Goal: Transaction & Acquisition: Obtain resource

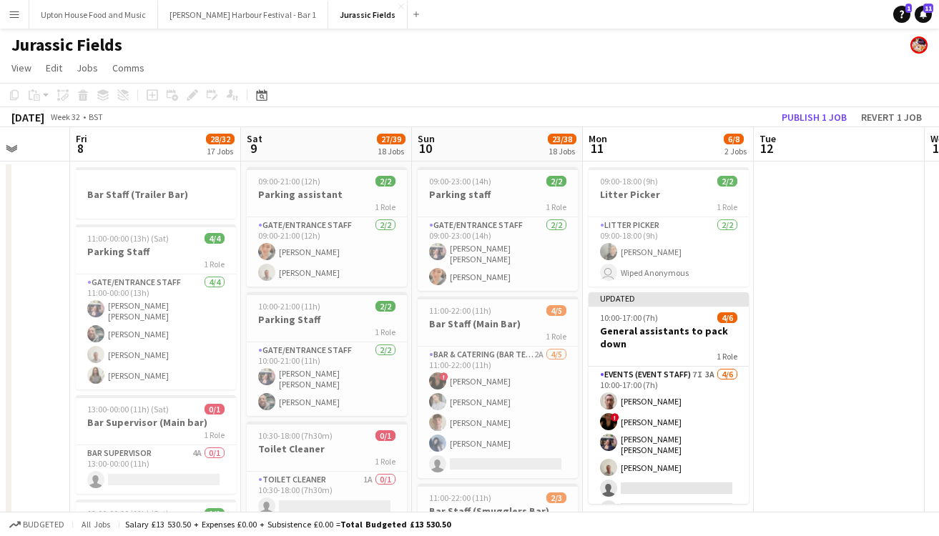
click at [19, 9] on app-icon "Menu" at bounding box center [14, 14] width 11 height 11
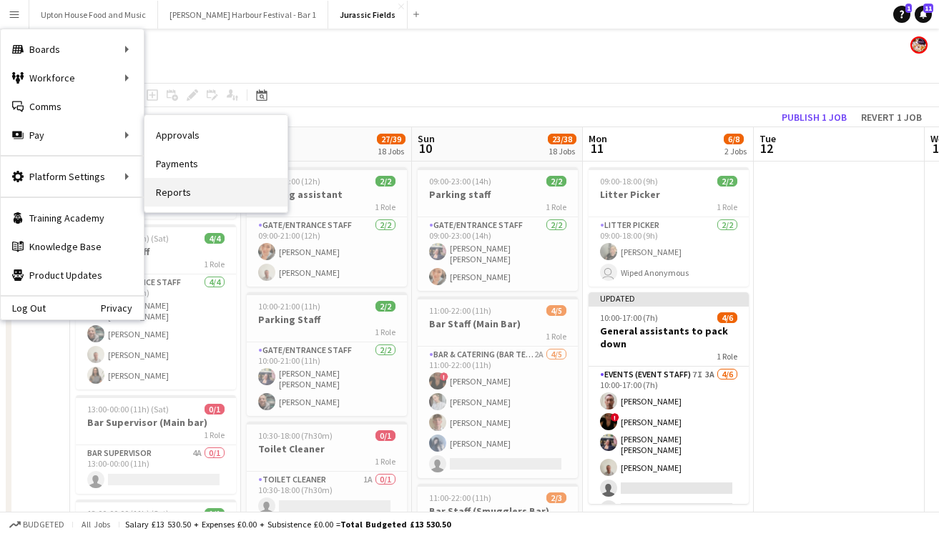
click at [177, 195] on link "Reports" at bounding box center [215, 192] width 143 height 29
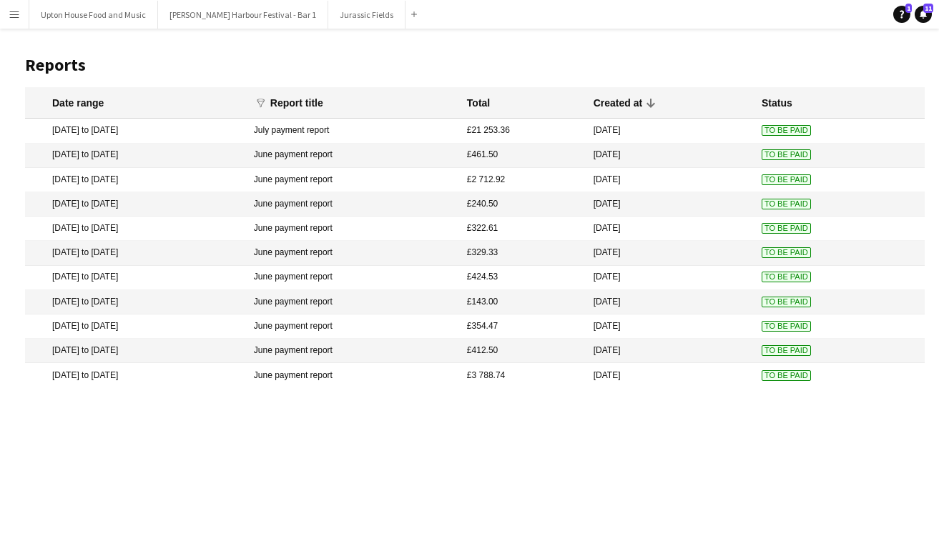
click at [26, 22] on button "Menu" at bounding box center [14, 14] width 29 height 29
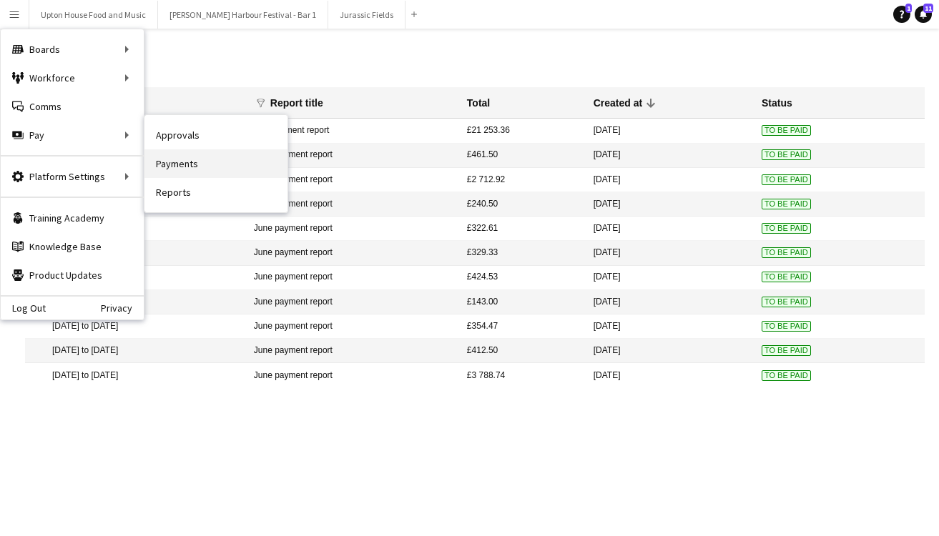
click at [190, 164] on link "Payments" at bounding box center [215, 163] width 143 height 29
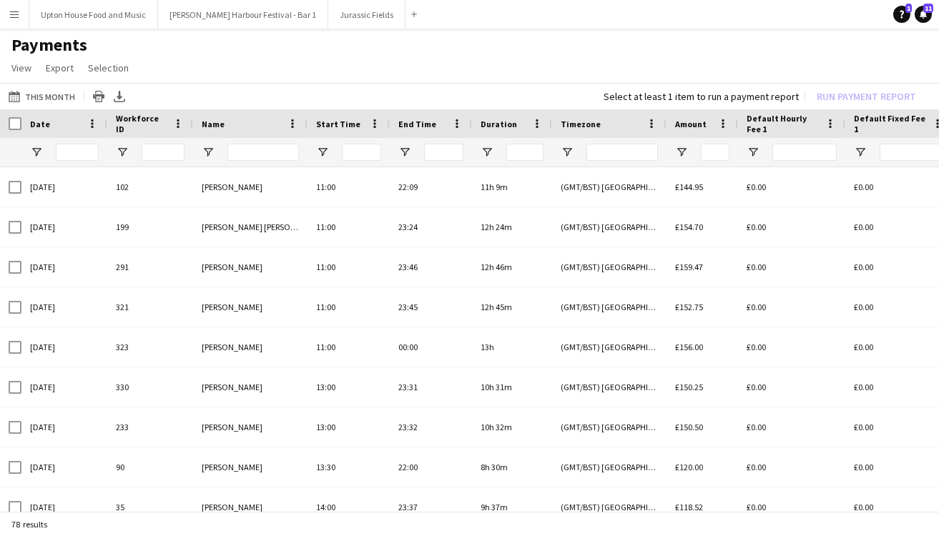
click at [14, 14] on app-icon "Menu" at bounding box center [14, 14] width 11 height 11
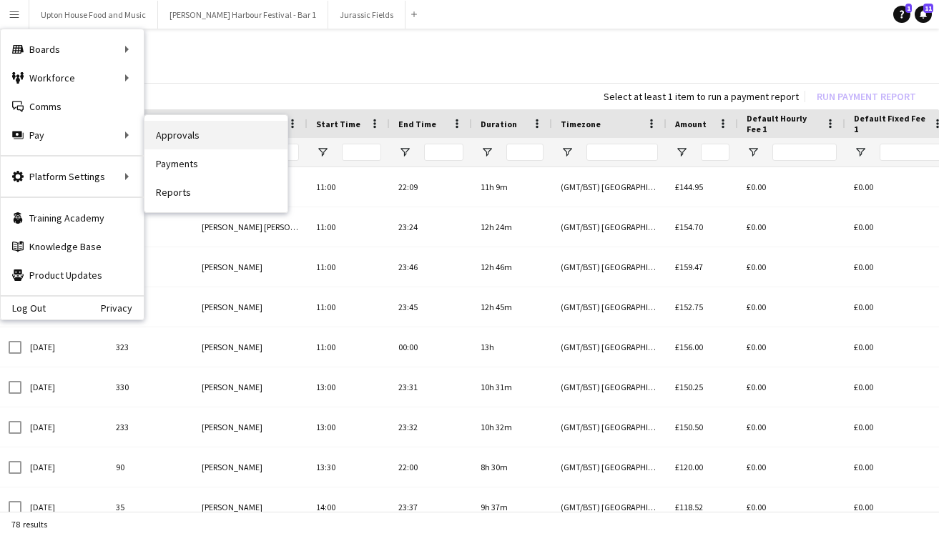
click at [196, 142] on link "Approvals" at bounding box center [215, 135] width 143 height 29
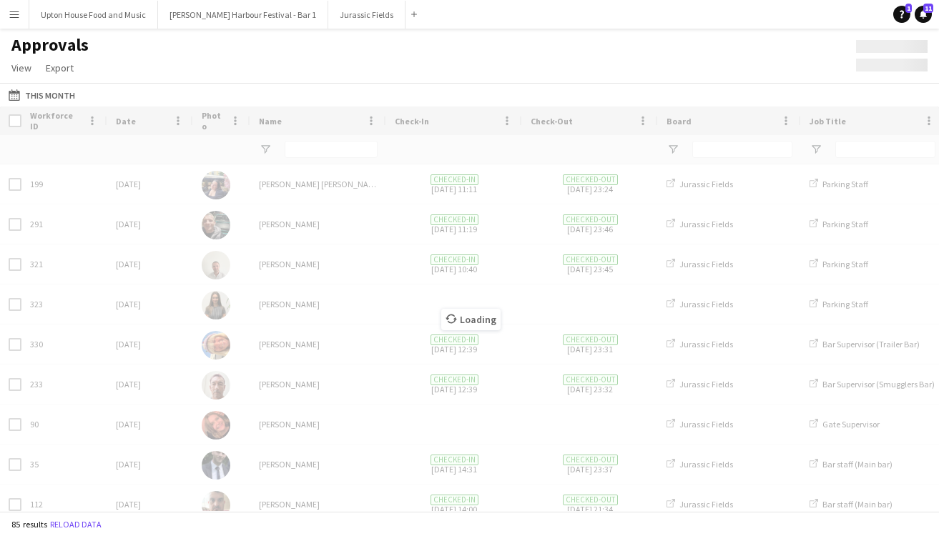
type input "***"
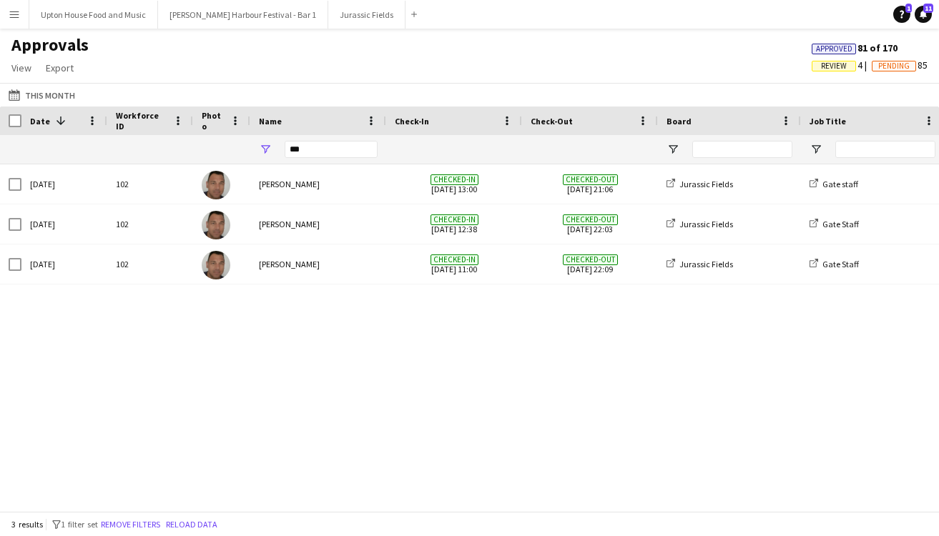
click at [15, 18] on app-icon "Menu" at bounding box center [14, 14] width 11 height 11
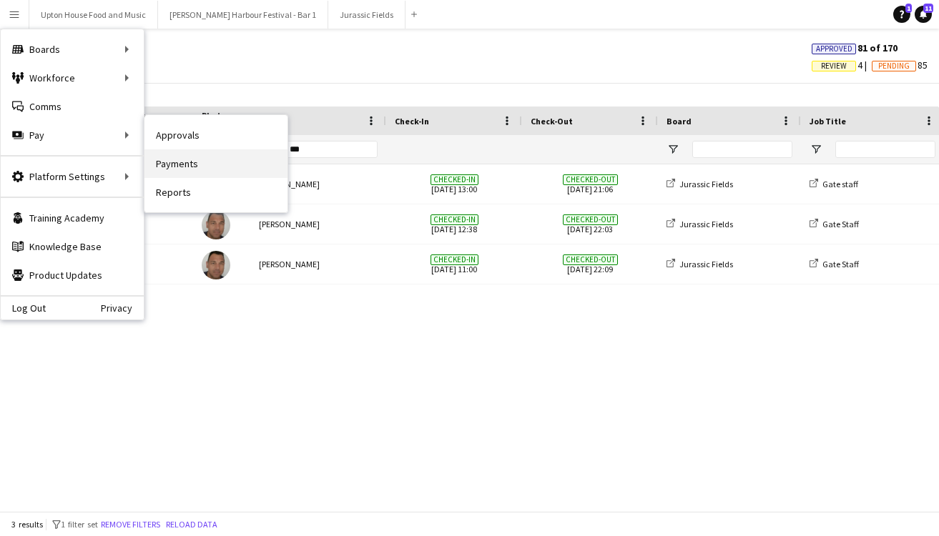
click at [183, 161] on link "Payments" at bounding box center [215, 163] width 143 height 29
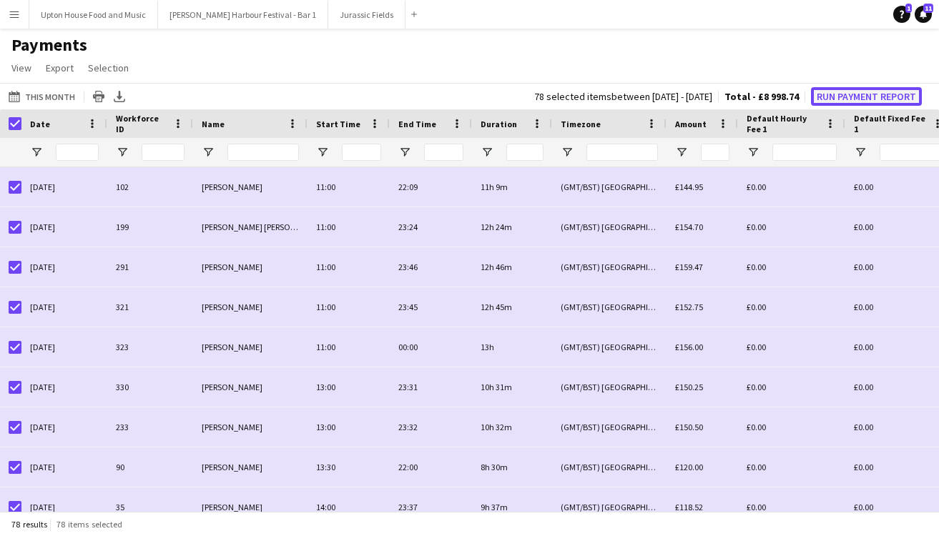
click at [845, 97] on button "Run Payment Report" at bounding box center [866, 96] width 111 height 19
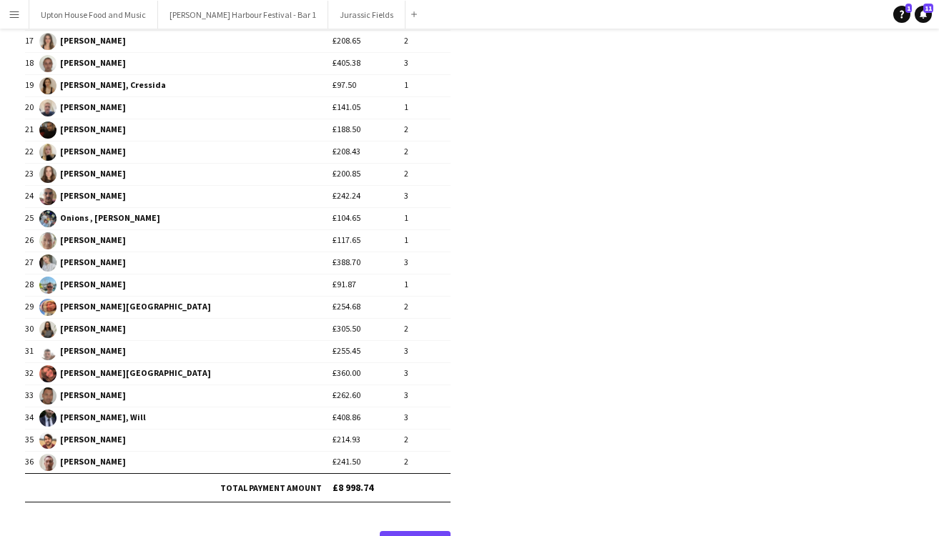
scroll to position [560, 0]
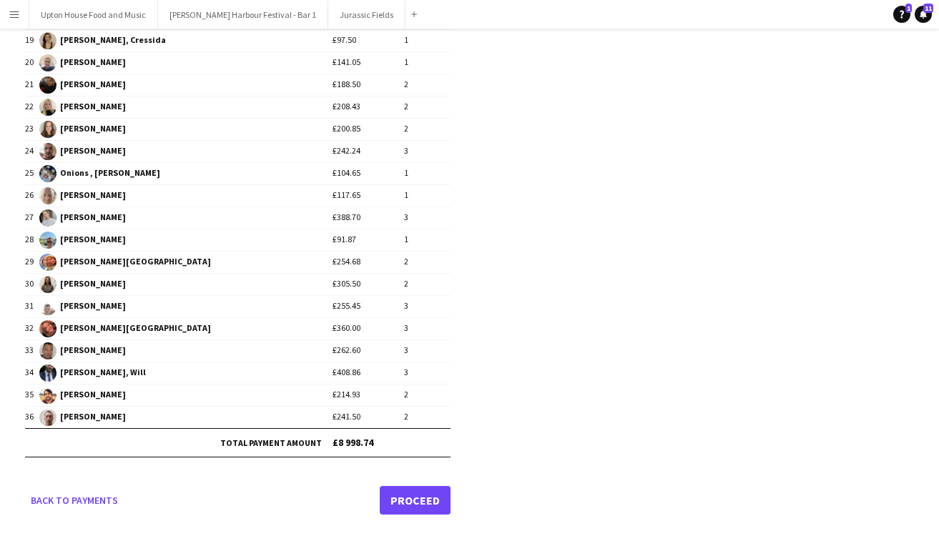
click at [416, 507] on link "Proceed" at bounding box center [415, 500] width 71 height 29
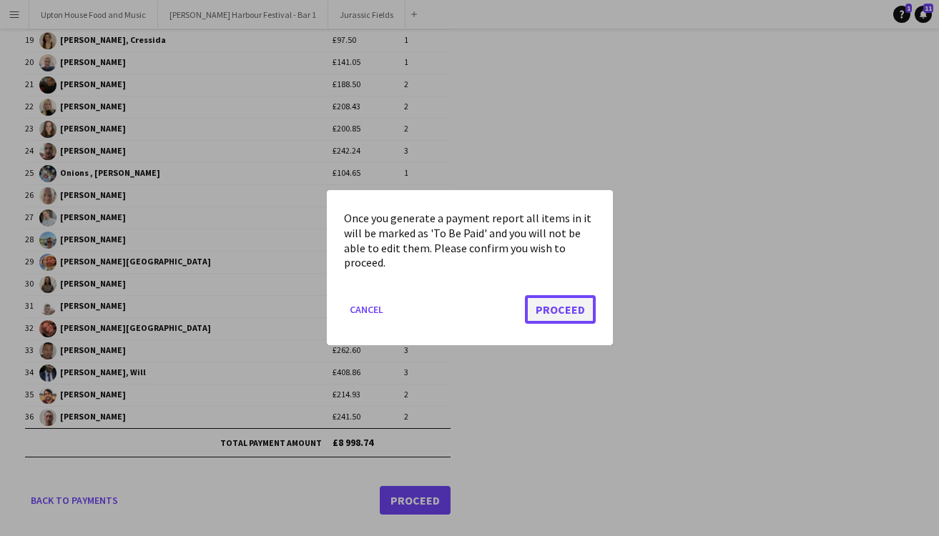
click at [558, 307] on button "Proceed" at bounding box center [560, 310] width 71 height 29
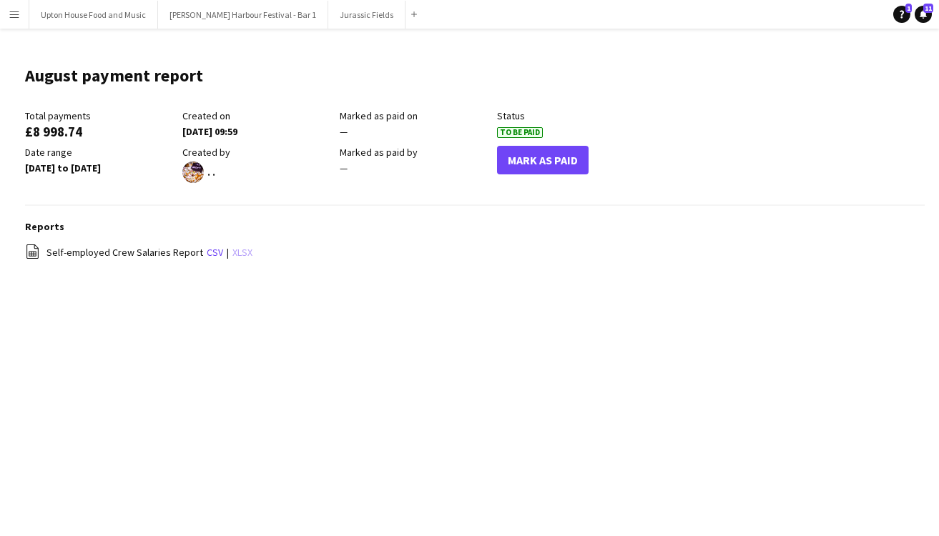
click at [240, 252] on link "xlsx" at bounding box center [242, 252] width 20 height 13
